Goal: Task Accomplishment & Management: Manage account settings

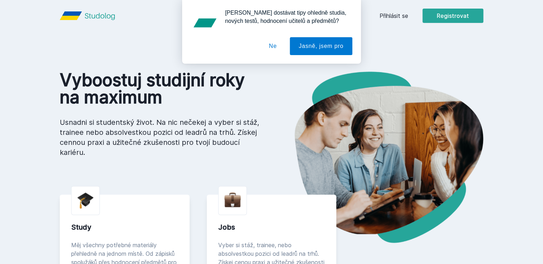
click at [275, 48] on button "Ne" at bounding box center [273, 46] width 26 height 18
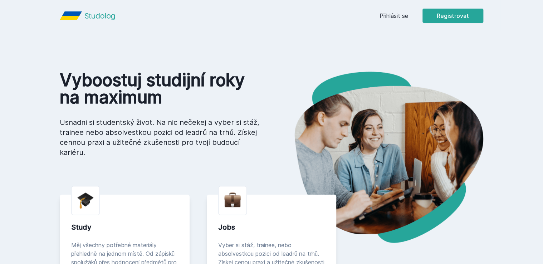
click at [395, 12] on link "Přihlásit se" at bounding box center [394, 15] width 29 height 9
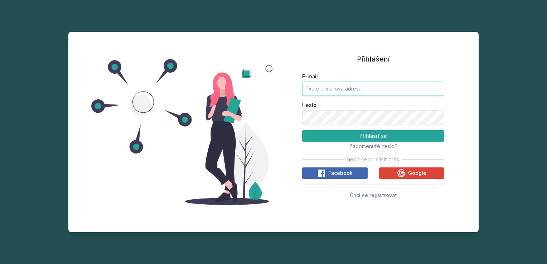
click at [336, 86] on input "E-mail" at bounding box center [373, 89] width 142 height 14
type input "[EMAIL_ADDRESS][DOMAIN_NAME]"
click at [361, 147] on span "Zapomenuté heslo?" at bounding box center [373, 146] width 48 height 6
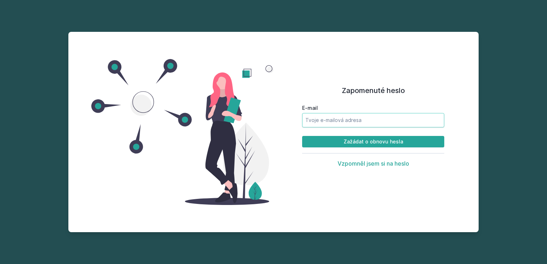
click at [336, 121] on input "E-mail" at bounding box center [373, 120] width 142 height 14
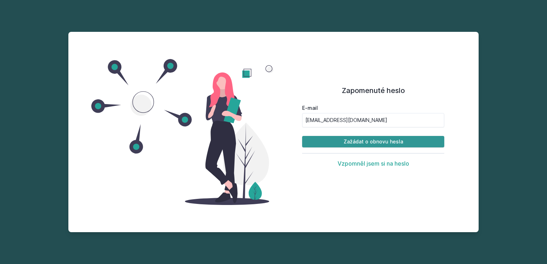
click at [344, 147] on button "Zažádat o obnovu hesla" at bounding box center [373, 141] width 142 height 11
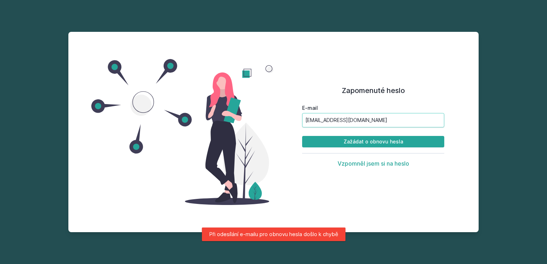
click at [345, 120] on input "[EMAIL_ADDRESS][DOMAIN_NAME]" at bounding box center [373, 120] width 142 height 14
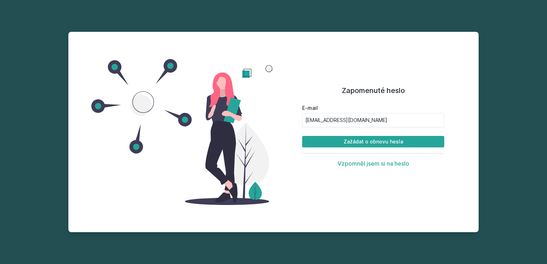
click at [288, 76] on div "Zapomenuté heslo E-mail [EMAIL_ADDRESS][DOMAIN_NAME] Zažádat o obnovu hesla Vzp…" at bounding box center [372, 131] width 199 height 183
click at [351, 120] on input "[EMAIL_ADDRESS][DOMAIN_NAME]" at bounding box center [373, 120] width 142 height 14
type input "[EMAIL_ADDRESS][DOMAIN_NAME]"
click at [353, 143] on button "Zažádat o obnovu hesla" at bounding box center [373, 141] width 142 height 11
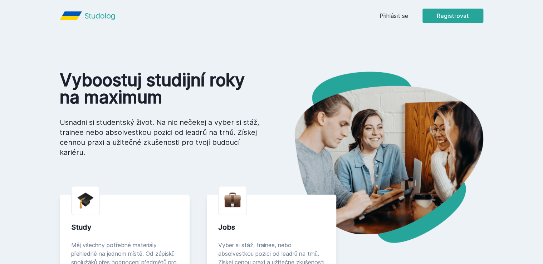
click at [391, 18] on link "Přihlásit se" at bounding box center [394, 15] width 29 height 9
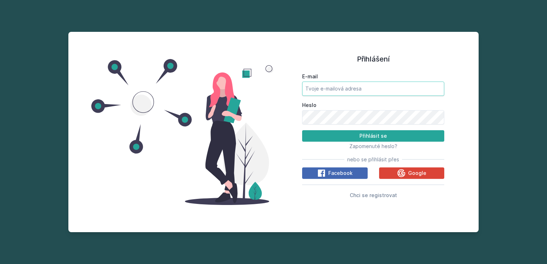
click at [348, 84] on input "E-mail" at bounding box center [373, 89] width 142 height 14
type input "[EMAIL_ADDRESS][DOMAIN_NAME]"
click at [302, 130] on button "Přihlásit se" at bounding box center [373, 135] width 142 height 11
